Goal: Task Accomplishment & Management: Manage account settings

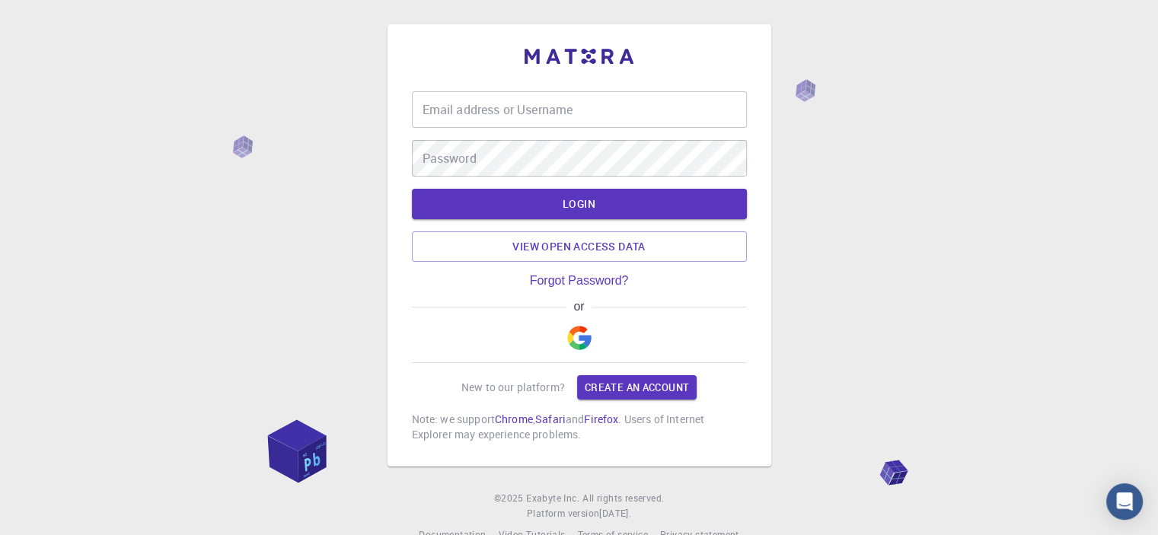
click at [509, 107] on input "Email address or Username" at bounding box center [579, 109] width 335 height 37
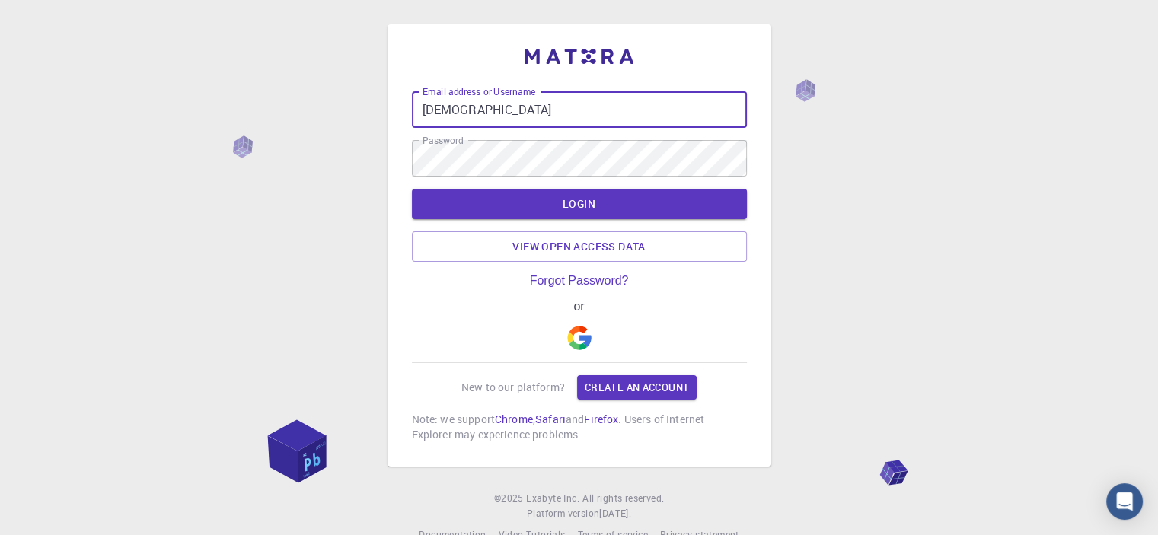
type input "[EMAIL_ADDRESS][DOMAIN_NAME]"
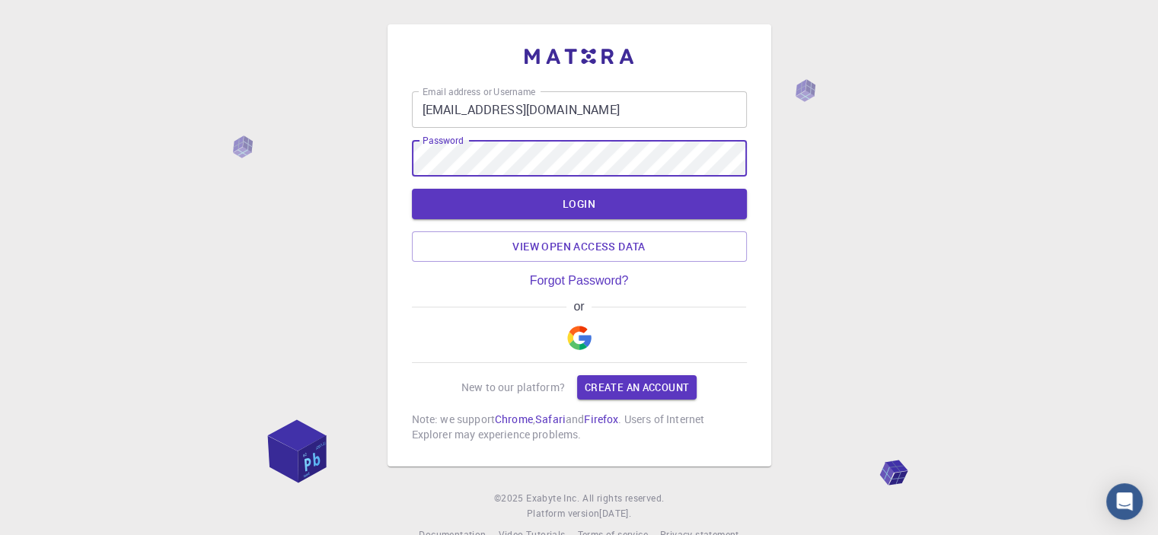
click at [403, 155] on div "Email address or Username [EMAIL_ADDRESS][DOMAIN_NAME] Email address or Usernam…" at bounding box center [579, 245] width 384 height 442
click at [400, 155] on div "Email address or Username [EMAIL_ADDRESS][DOMAIN_NAME] Email address or Usernam…" at bounding box center [579, 245] width 384 height 442
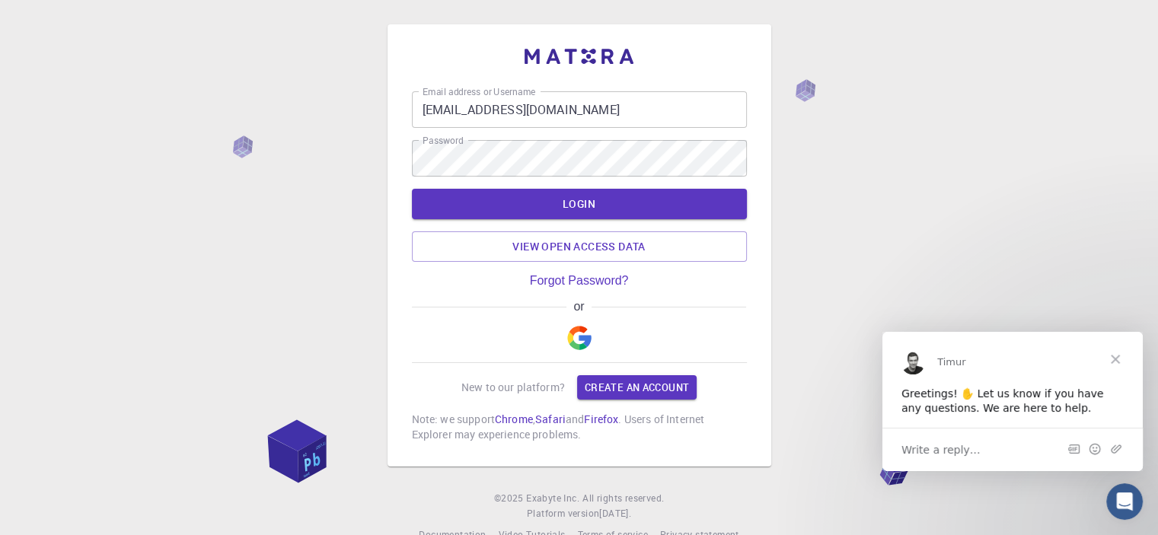
click at [713, 289] on div "Email address or Username [EMAIL_ADDRESS][DOMAIN_NAME] Email address or Usernam…" at bounding box center [579, 266] width 335 height 351
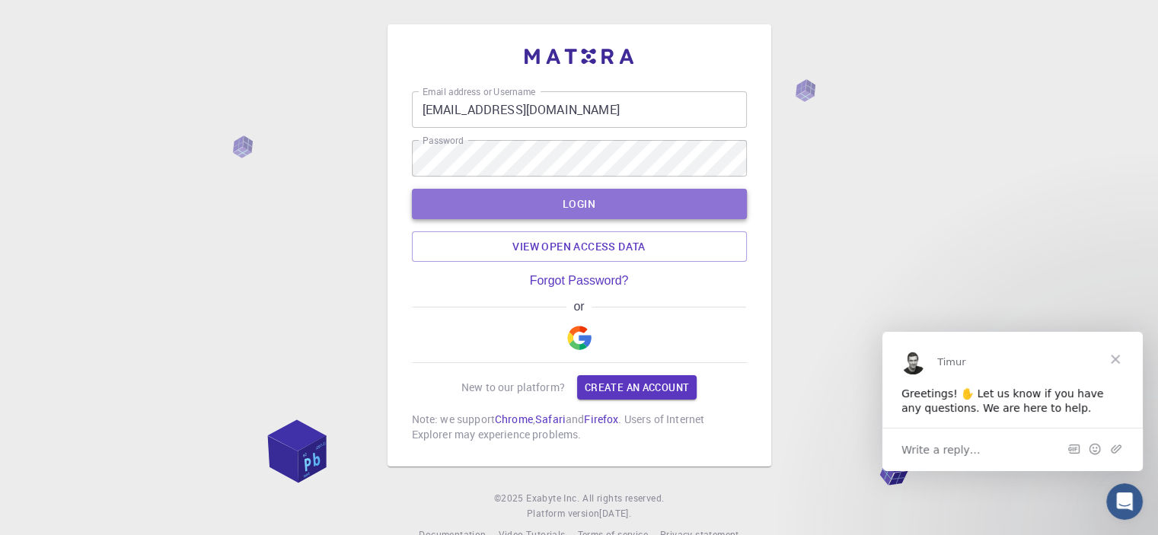
click at [588, 204] on button "LOGIN" at bounding box center [579, 204] width 335 height 30
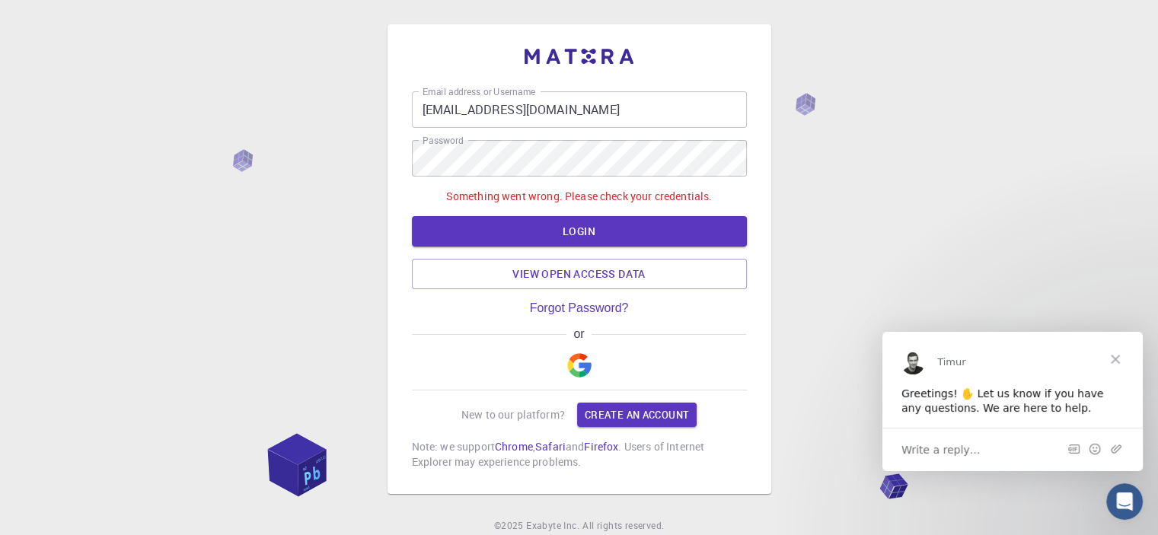
click at [709, 193] on p "Something went wrong. Please check your credentials." at bounding box center [579, 196] width 266 height 15
click at [569, 308] on link "Forgot Password?" at bounding box center [579, 308] width 99 height 14
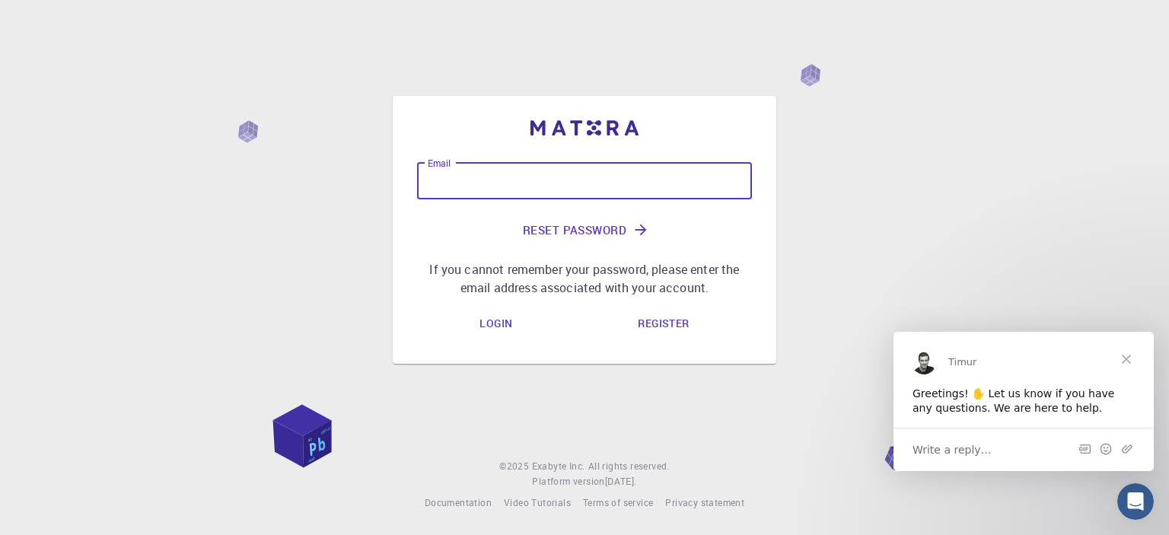
click at [504, 185] on input "Email" at bounding box center [584, 181] width 335 height 37
type input "[EMAIL_ADDRESS][DOMAIN_NAME]"
click at [658, 323] on link "Register" at bounding box center [663, 324] width 75 height 30
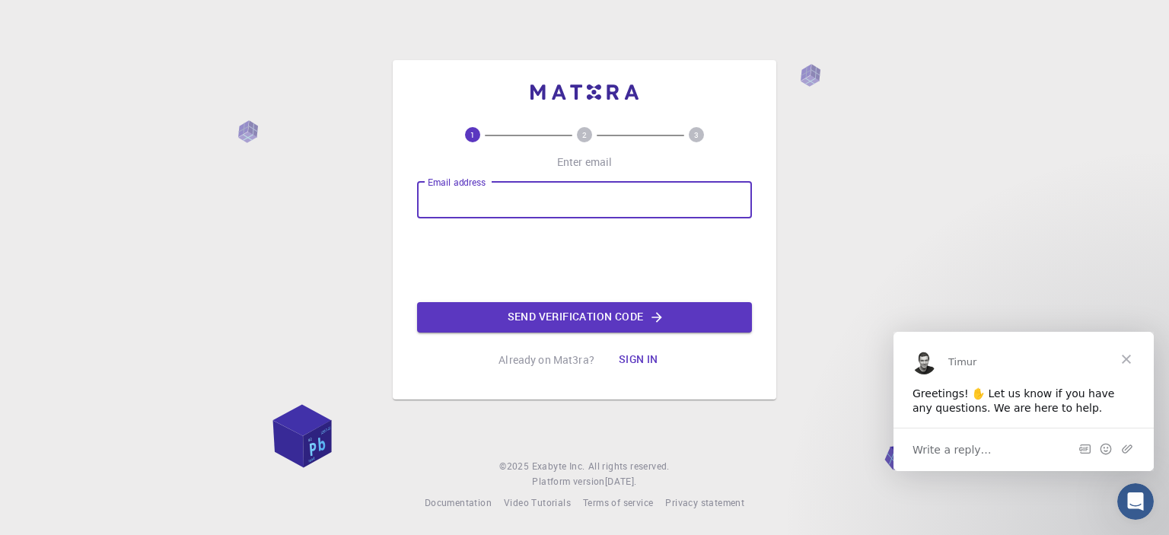
click at [481, 196] on input "Email address" at bounding box center [584, 200] width 335 height 37
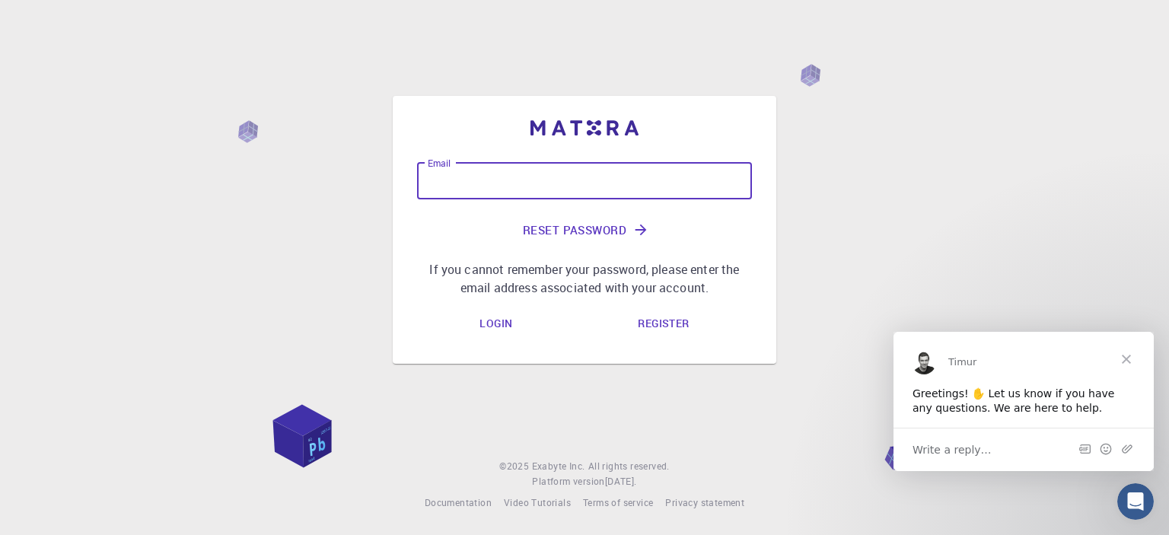
click at [471, 175] on input "Email" at bounding box center [584, 181] width 335 height 37
type input "[EMAIL_ADDRESS][DOMAIN_NAME]"
click at [576, 225] on button "Reset Password" at bounding box center [584, 230] width 335 height 37
click at [576, 225] on div "Email [EMAIL_ADDRESS][DOMAIN_NAME] Email Reset Password If you cannot remember …" at bounding box center [584, 230] width 335 height 134
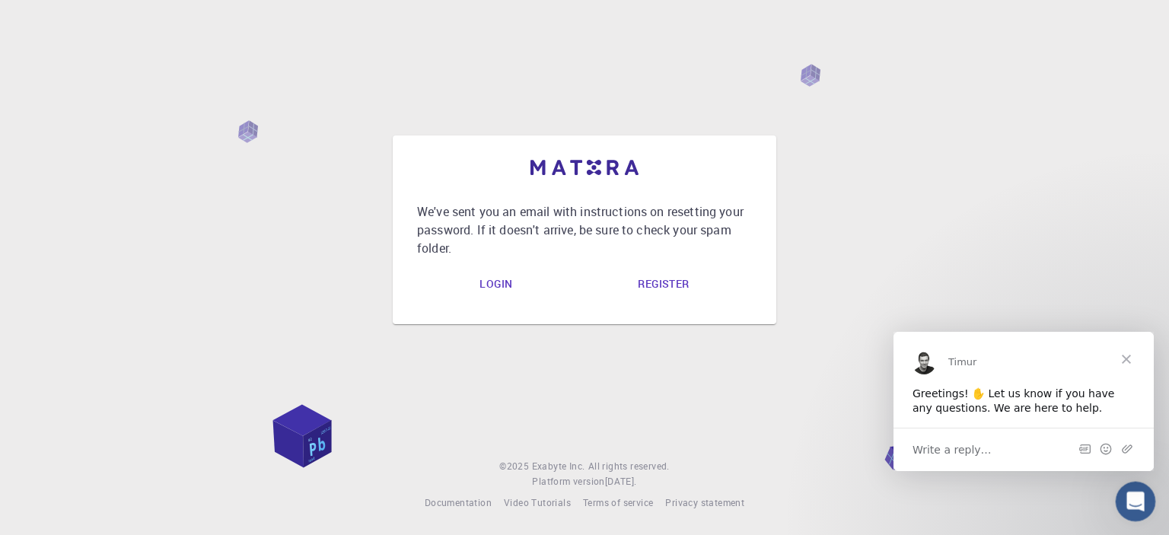
click at [1137, 491] on icon "Open Intercom Messenger" at bounding box center [1133, 499] width 25 height 25
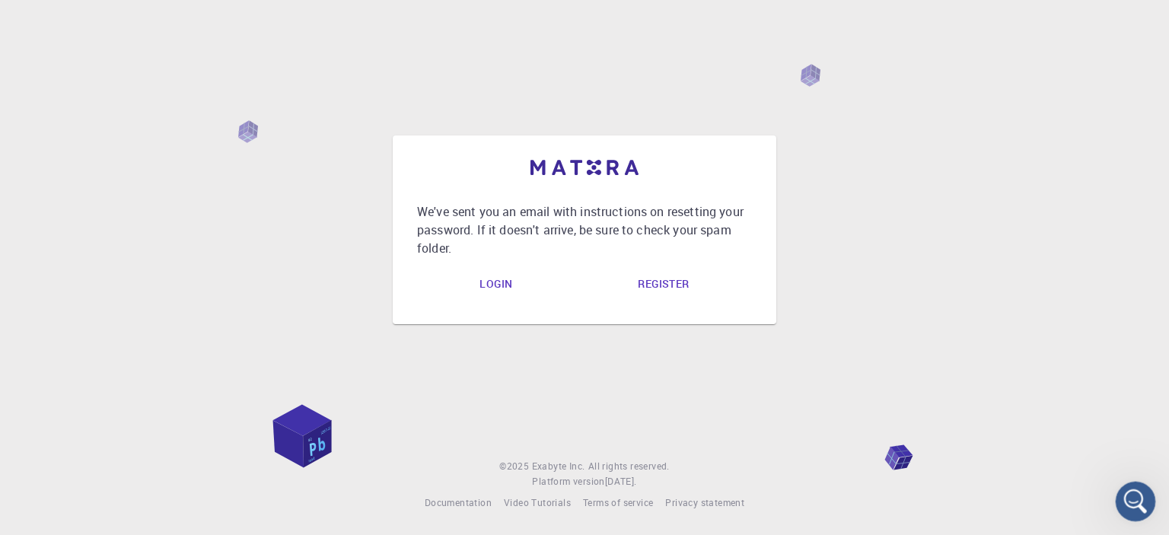
click at [1133, 495] on icon "Open Intercom Messenger" at bounding box center [1133, 499] width 11 height 12
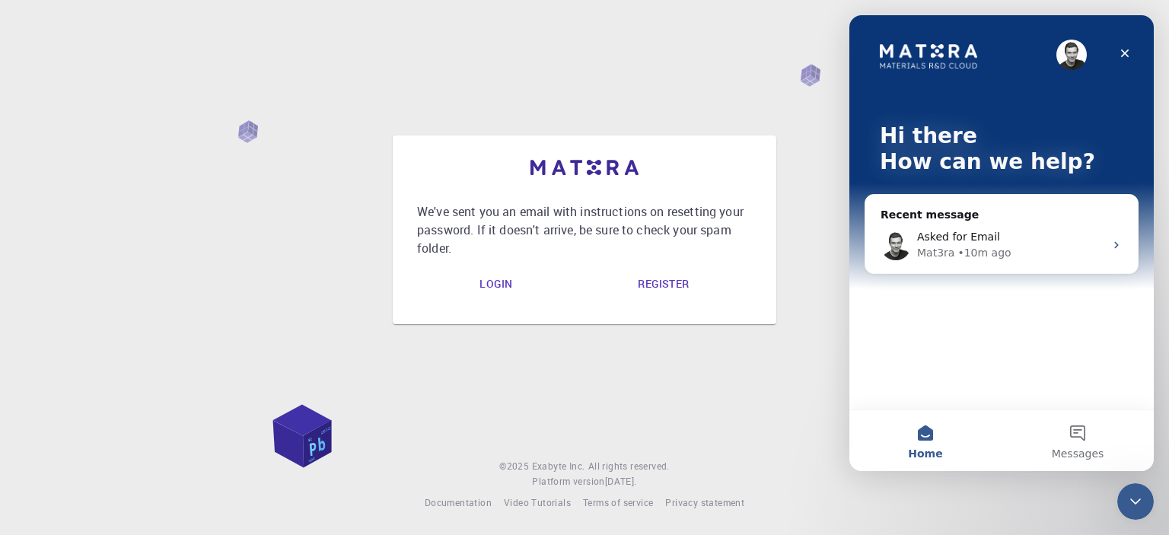
click at [918, 437] on button "Home" at bounding box center [926, 440] width 152 height 61
click at [931, 429] on button "Home" at bounding box center [926, 440] width 152 height 61
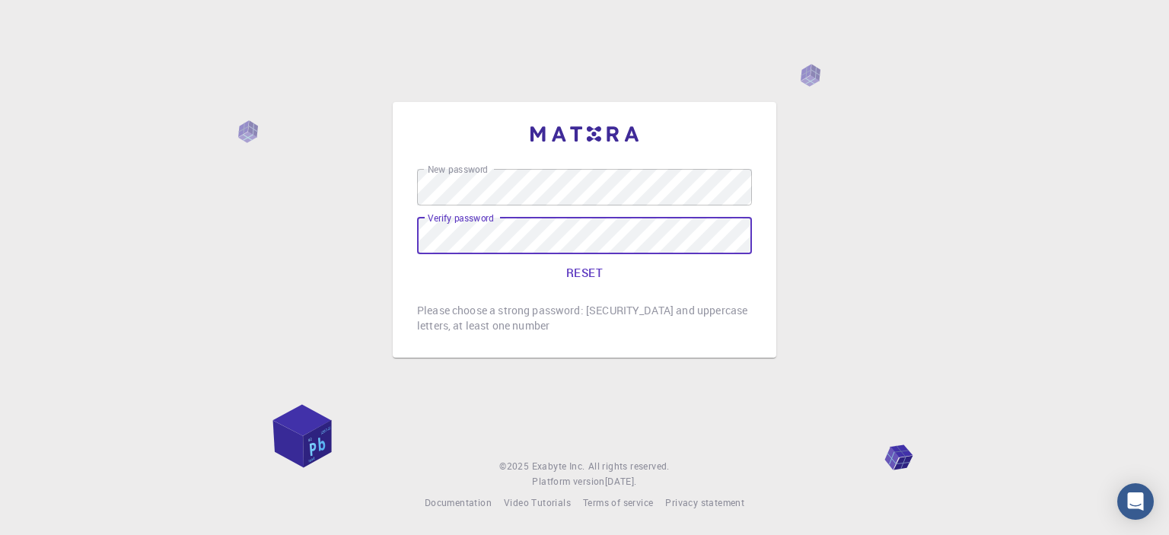
click at [440, 228] on div "Verify password Verify password" at bounding box center [584, 236] width 335 height 37
click at [323, 298] on div "New password New password Verify password Verify password RESET Please choose a…" at bounding box center [584, 267] width 1169 height 535
click at [579, 270] on button "RESET" at bounding box center [584, 272] width 335 height 37
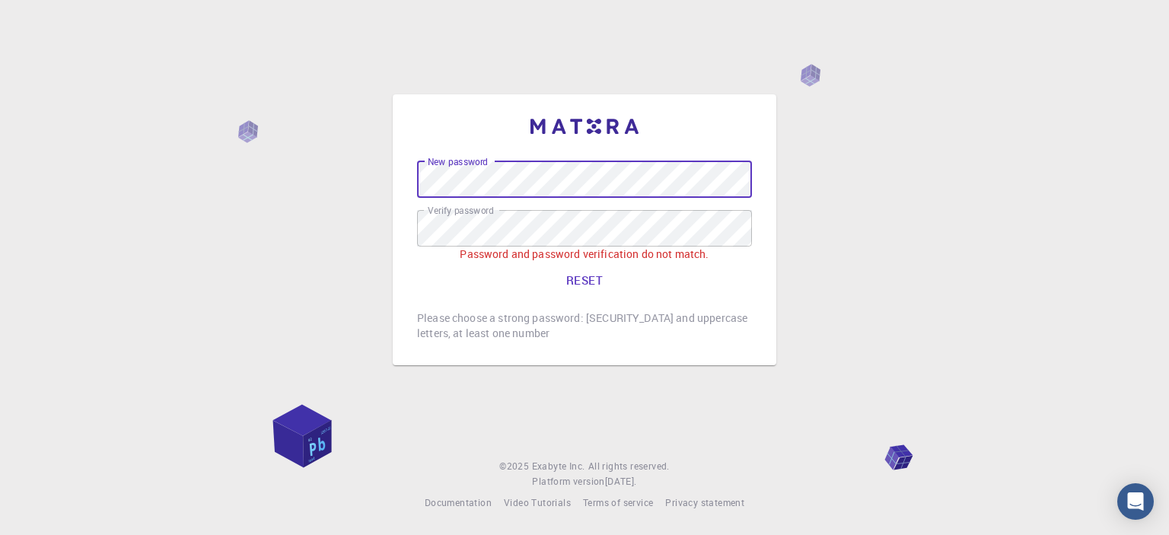
click at [408, 179] on div "New password New password Verify password Verify password Password and password…" at bounding box center [585, 229] width 384 height 271
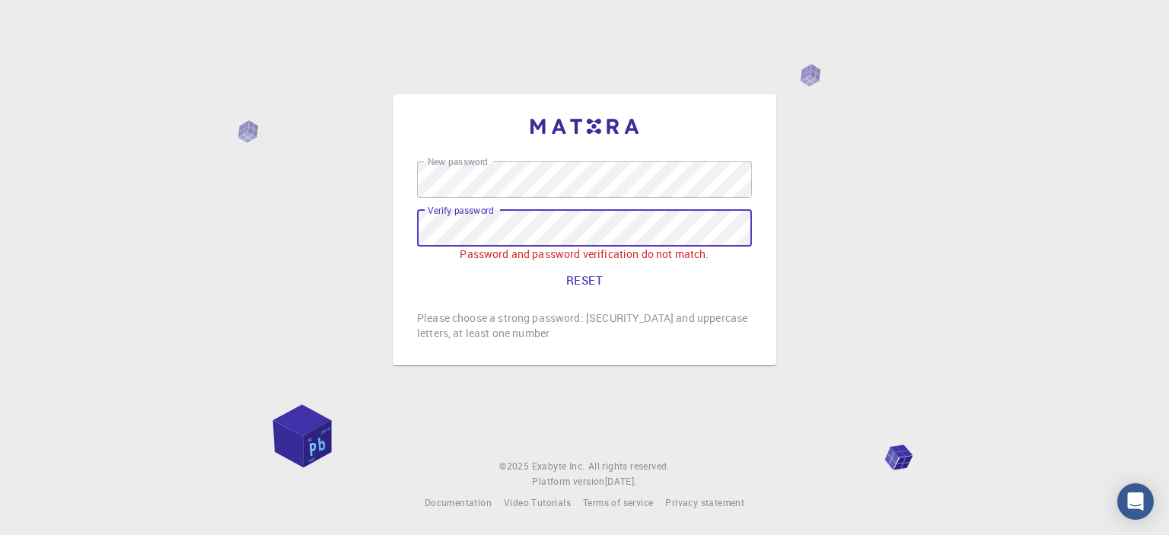
click at [405, 228] on div "New password New password Verify password Verify password Password and password…" at bounding box center [585, 229] width 384 height 271
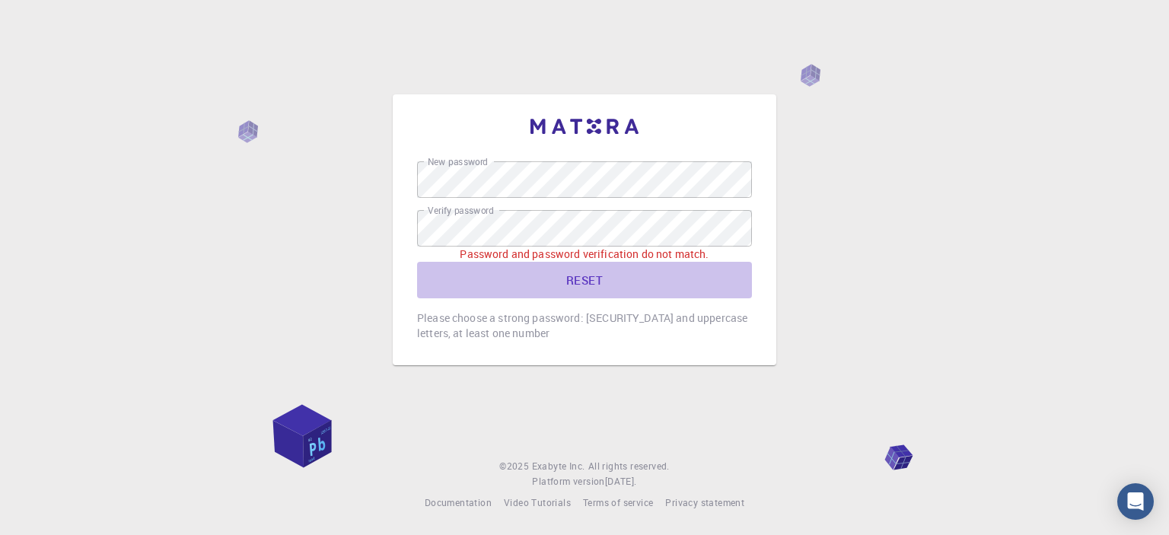
click at [454, 288] on button "RESET" at bounding box center [584, 280] width 335 height 37
click at [579, 278] on button "RESET" at bounding box center [584, 280] width 335 height 37
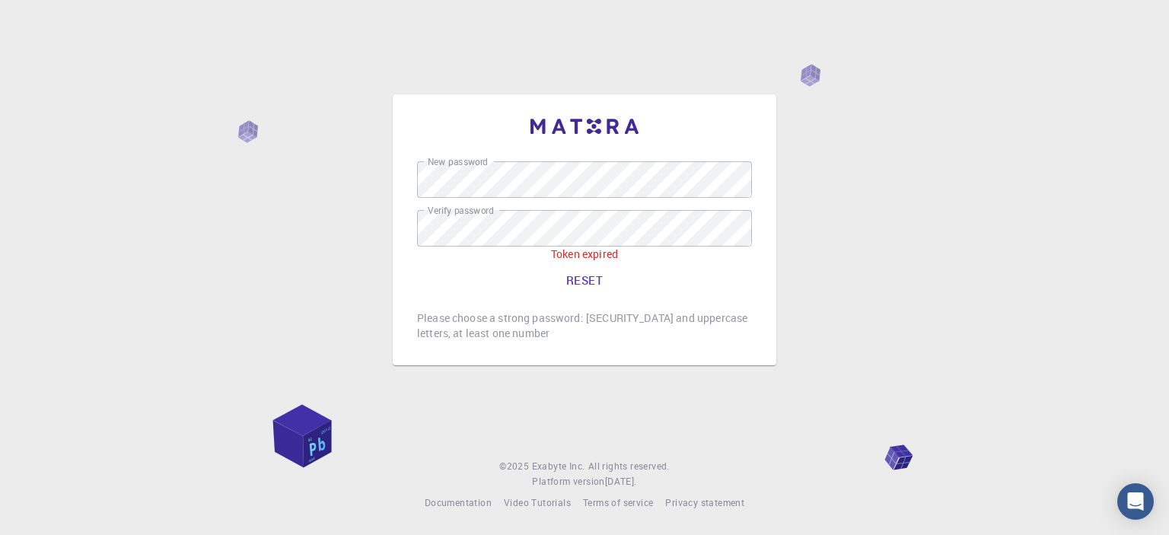
click at [551, 250] on p "Token expired" at bounding box center [584, 254] width 335 height 15
drag, startPoint x: 551, startPoint y: 250, endPoint x: 585, endPoint y: 257, distance: 34.0
click at [585, 257] on p "Token expired" at bounding box center [584, 254] width 335 height 15
copy p "Token expired"
click at [1133, 496] on icon "Open Intercom Messenger" at bounding box center [1136, 502] width 18 height 20
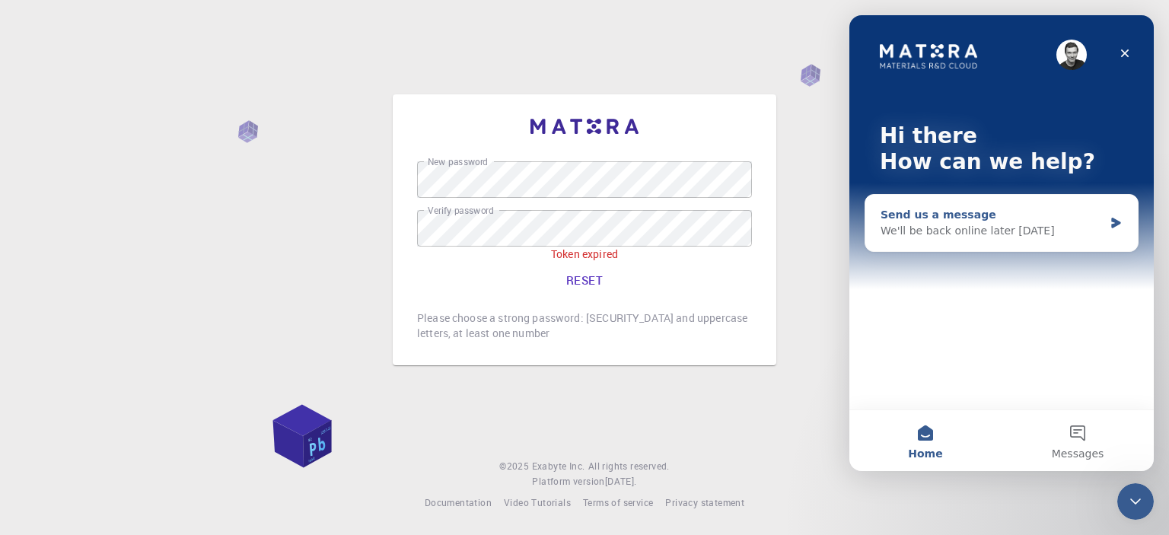
click at [908, 219] on div "Send us a message" at bounding box center [992, 215] width 223 height 16
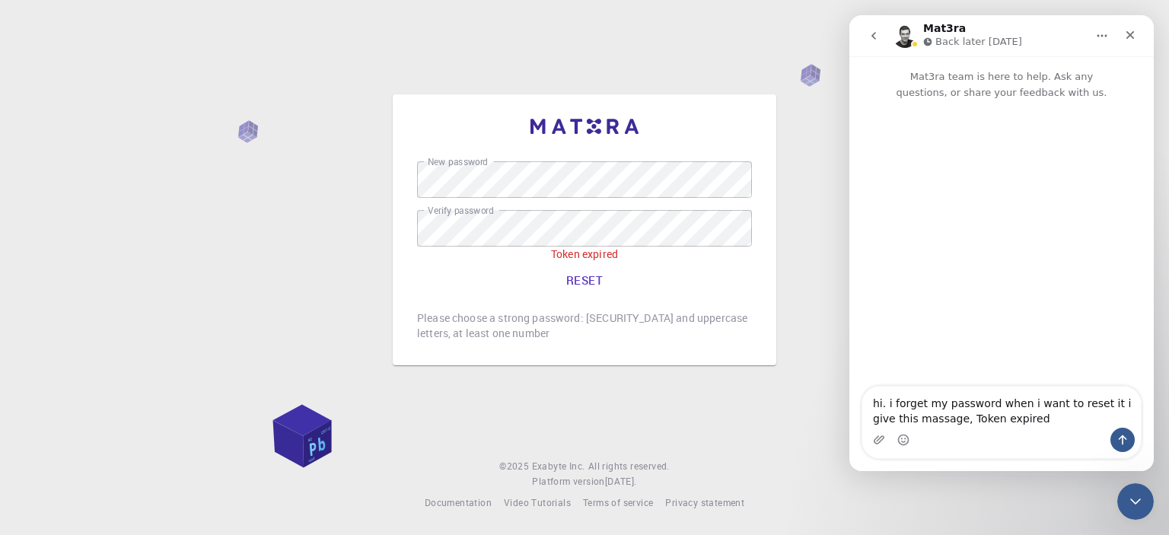
type textarea "hi. i forget my password when i want to reset it i give this massage, Token exp…"
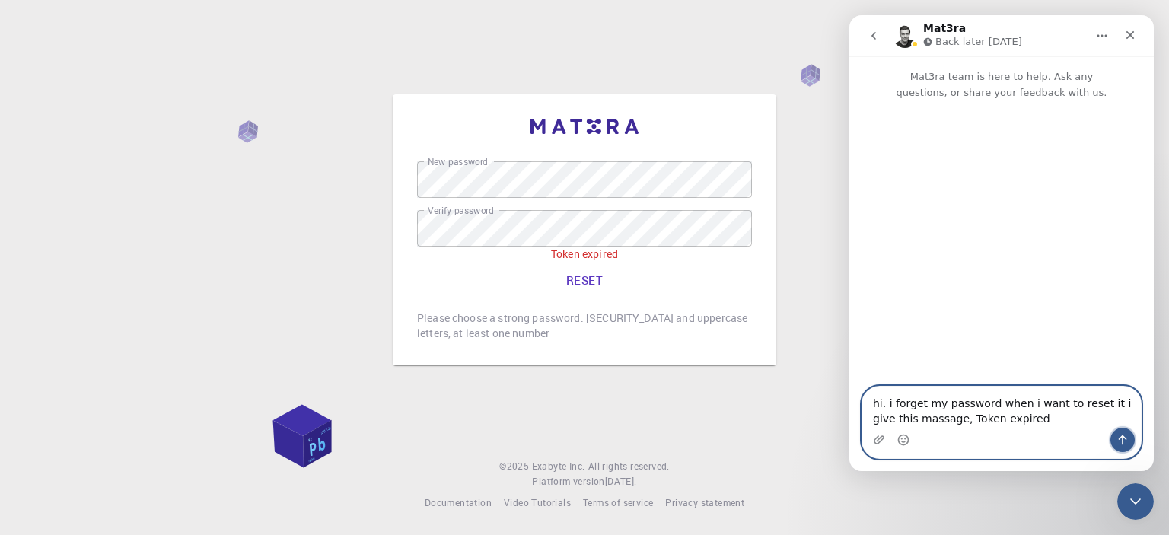
click at [1124, 438] on icon "Send a message…" at bounding box center [1123, 440] width 12 height 12
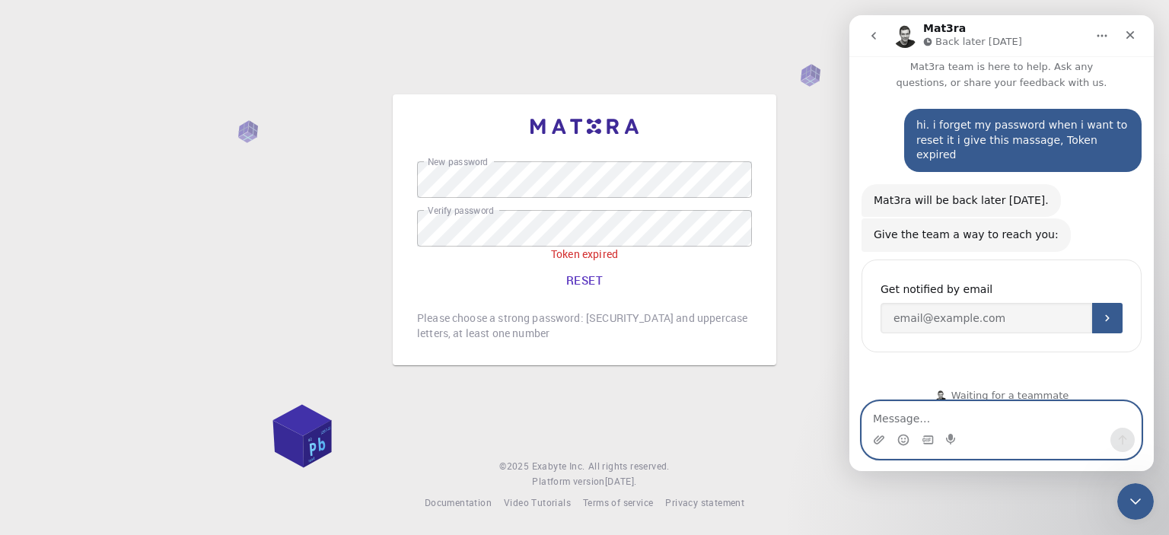
scroll to position [9, 0]
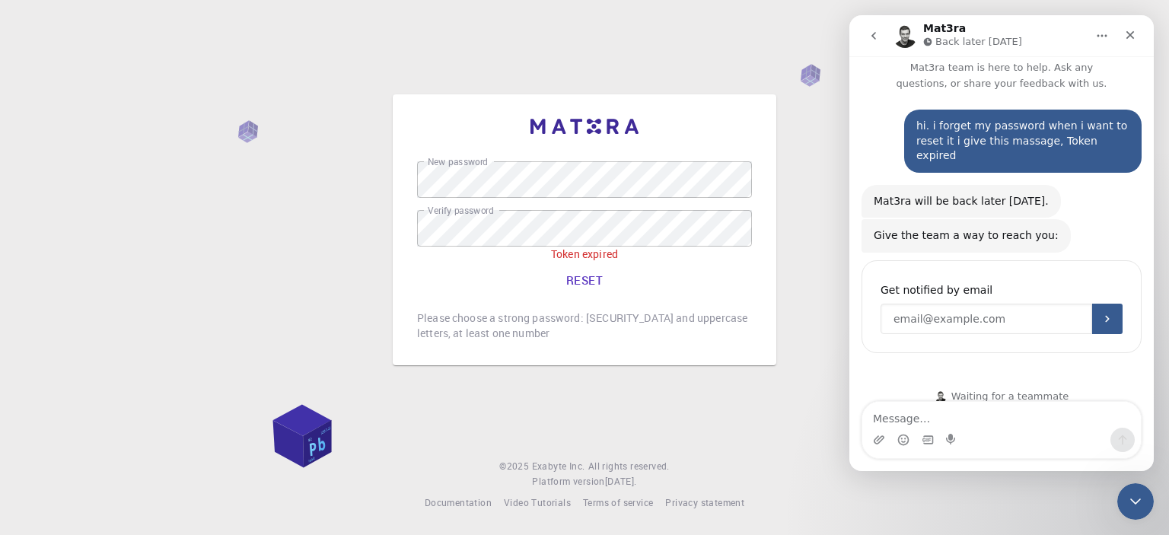
click at [903, 305] on input "Enter your email" at bounding box center [987, 319] width 212 height 30
type input "[EMAIL_ADDRESS][DOMAIN_NAME]"
click at [1105, 316] on icon "Submit" at bounding box center [1107, 319] width 4 height 7
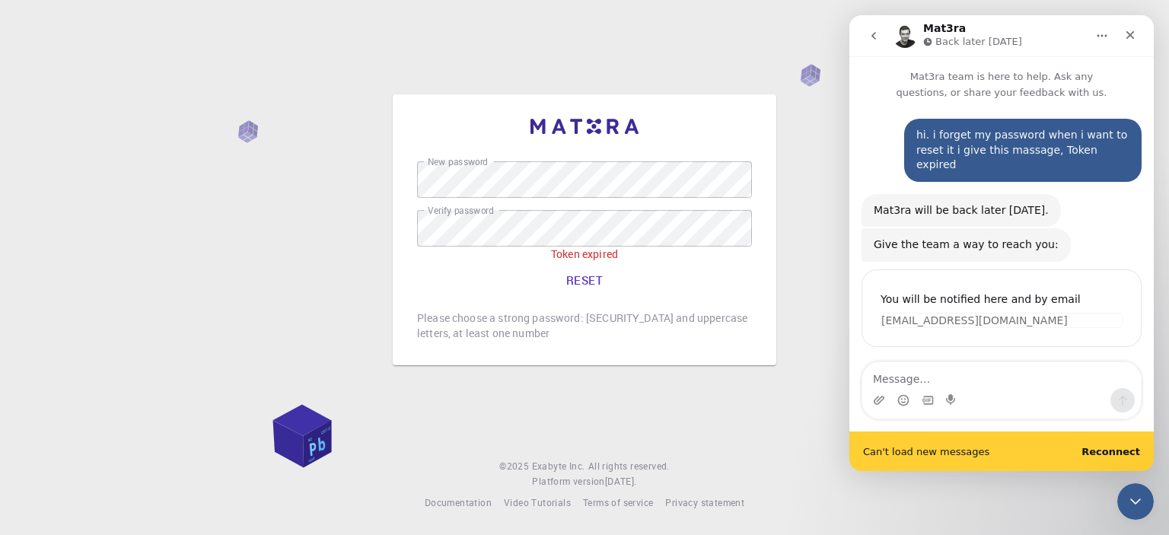
scroll to position [34, 0]
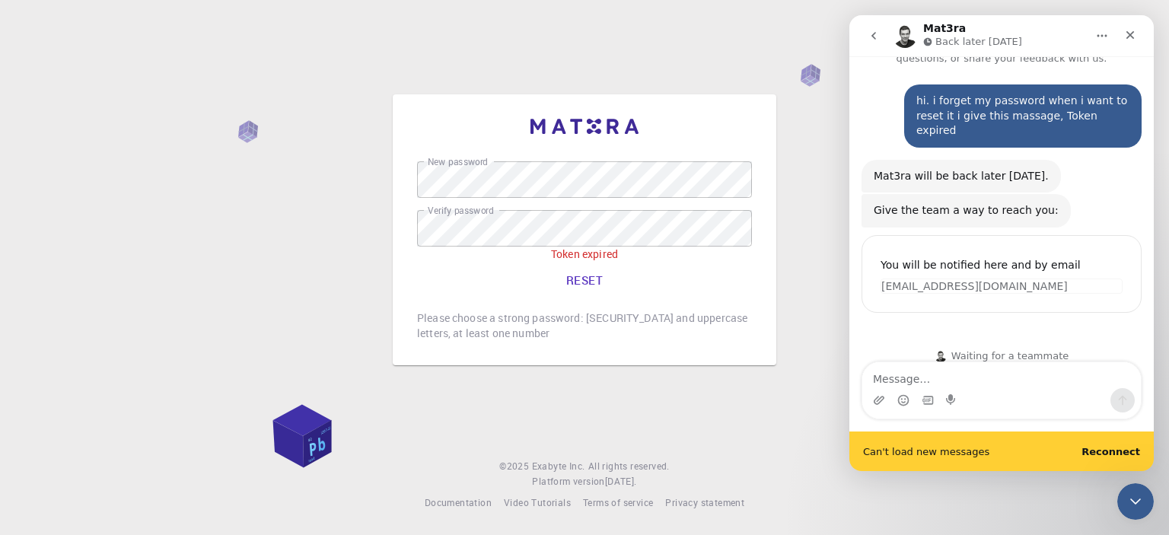
click at [1107, 450] on b "Reconnect" at bounding box center [1111, 451] width 59 height 11
click at [1107, 450] on div "Can't load new messages Reconnect" at bounding box center [1002, 452] width 304 height 40
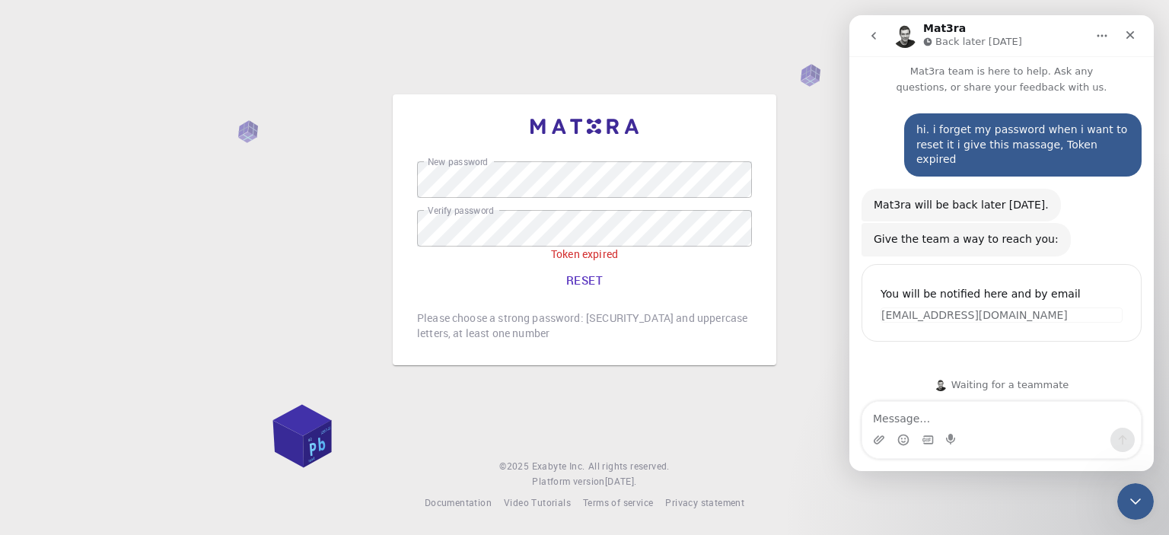
scroll to position [0, 0]
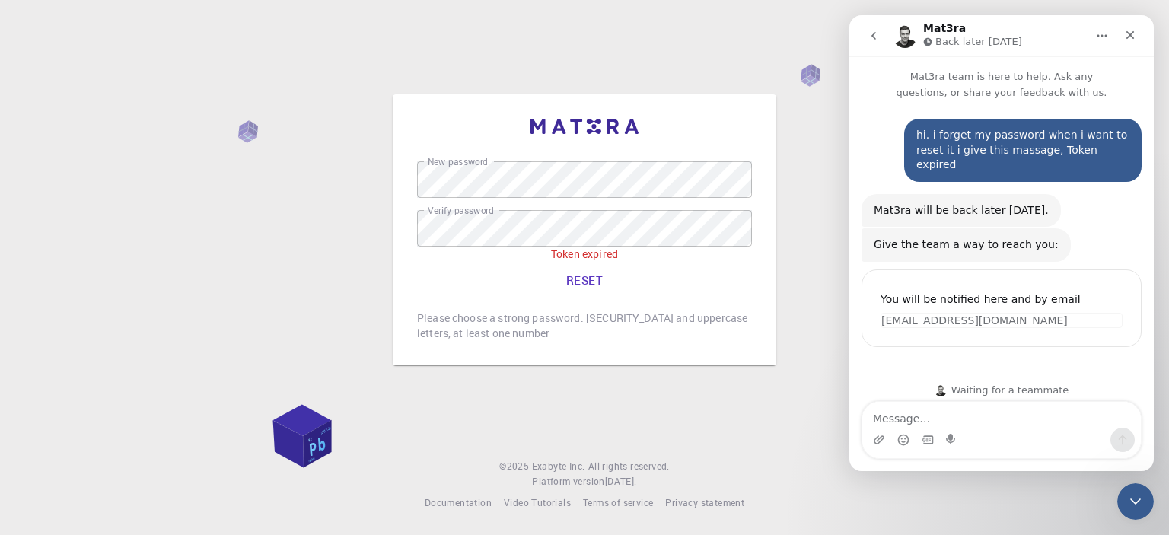
click at [904, 369] on div "Waiting for a teammate" at bounding box center [1002, 390] width 304 height 43
click at [224, 223] on div "New password New password Verify password Verify password Token expired RESET P…" at bounding box center [584, 267] width 1169 height 535
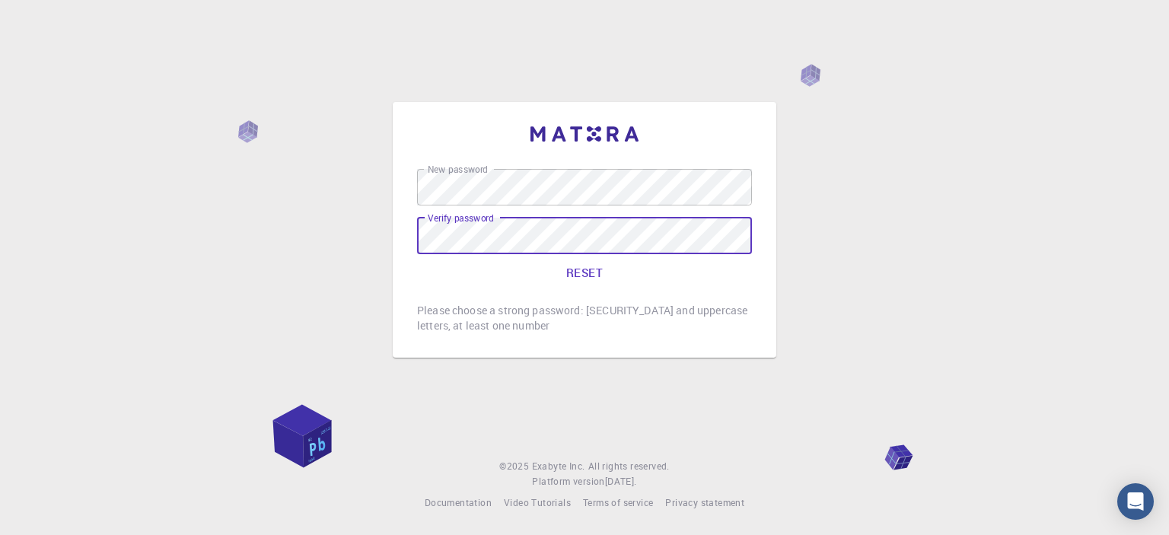
click at [421, 269] on button "RESET" at bounding box center [584, 272] width 335 height 37
